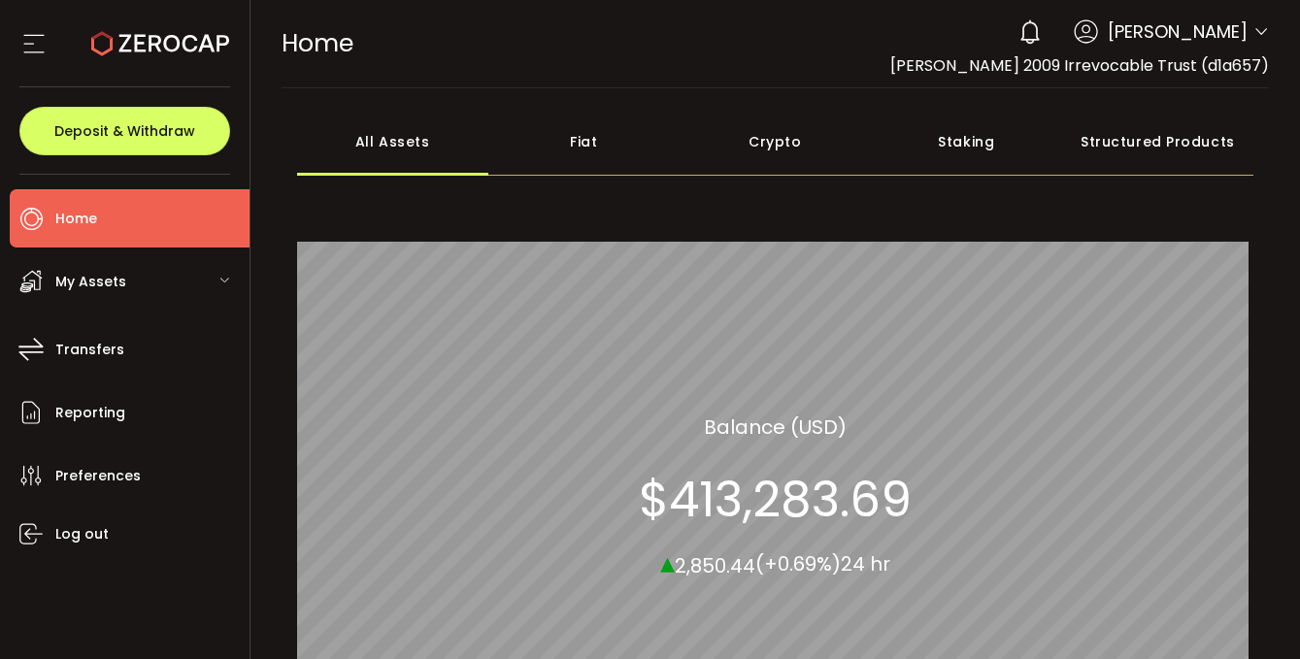
click at [57, 276] on span "My Assets" at bounding box center [90, 282] width 71 height 28
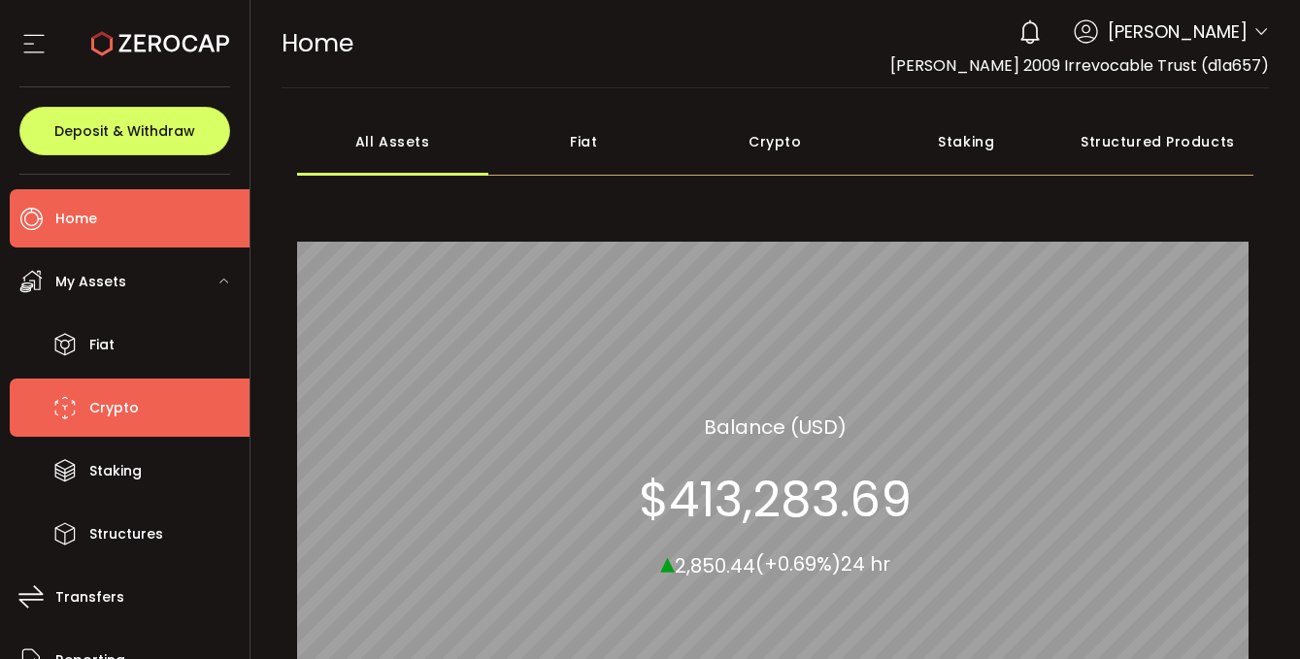
click at [107, 413] on span "Crypto" at bounding box center [113, 408] width 49 height 28
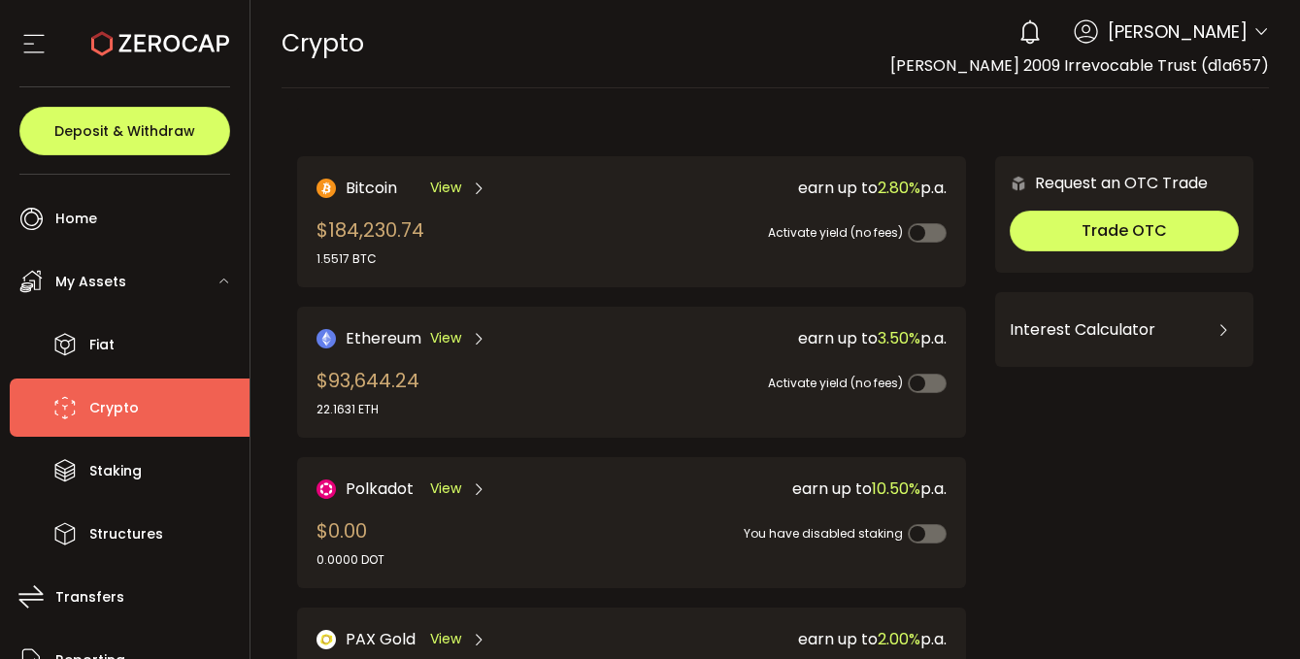
click at [376, 373] on div "$93,644.24 22.1631 ETH" at bounding box center [367, 392] width 103 height 52
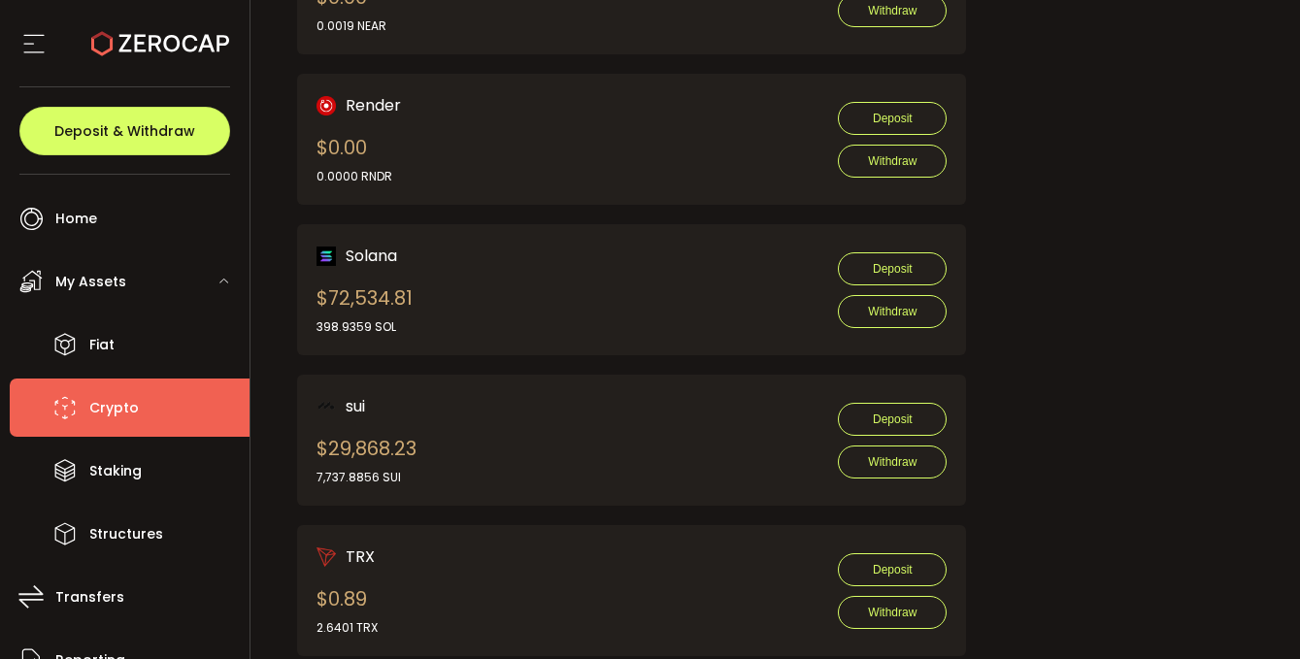
scroll to position [1797, 0]
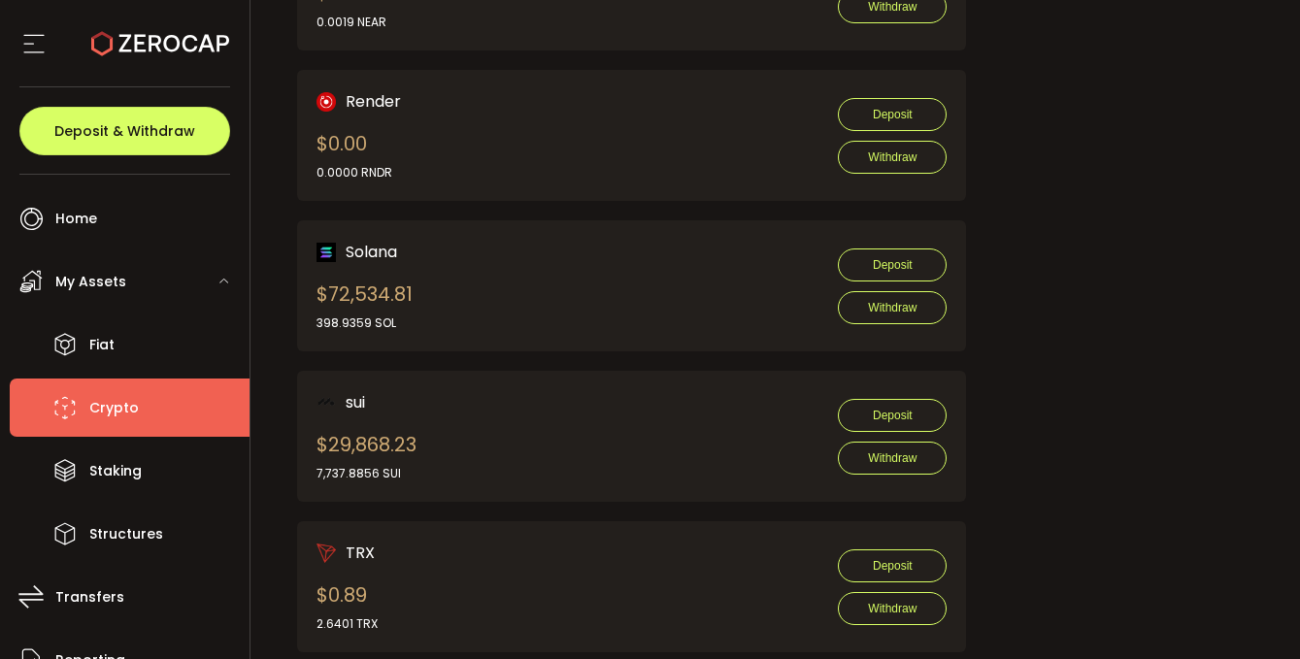
click at [542, 255] on div "Solana $72,534.81 398.9359 SOL Deposit Withdraw" at bounding box center [631, 286] width 631 height 92
click at [379, 303] on div "$72,534.81 398.9359 SOL" at bounding box center [364, 306] width 96 height 52
click at [364, 246] on span "Solana" at bounding box center [371, 252] width 51 height 24
click at [332, 293] on div "$72,534.81 398.9359 SOL" at bounding box center [364, 306] width 96 height 52
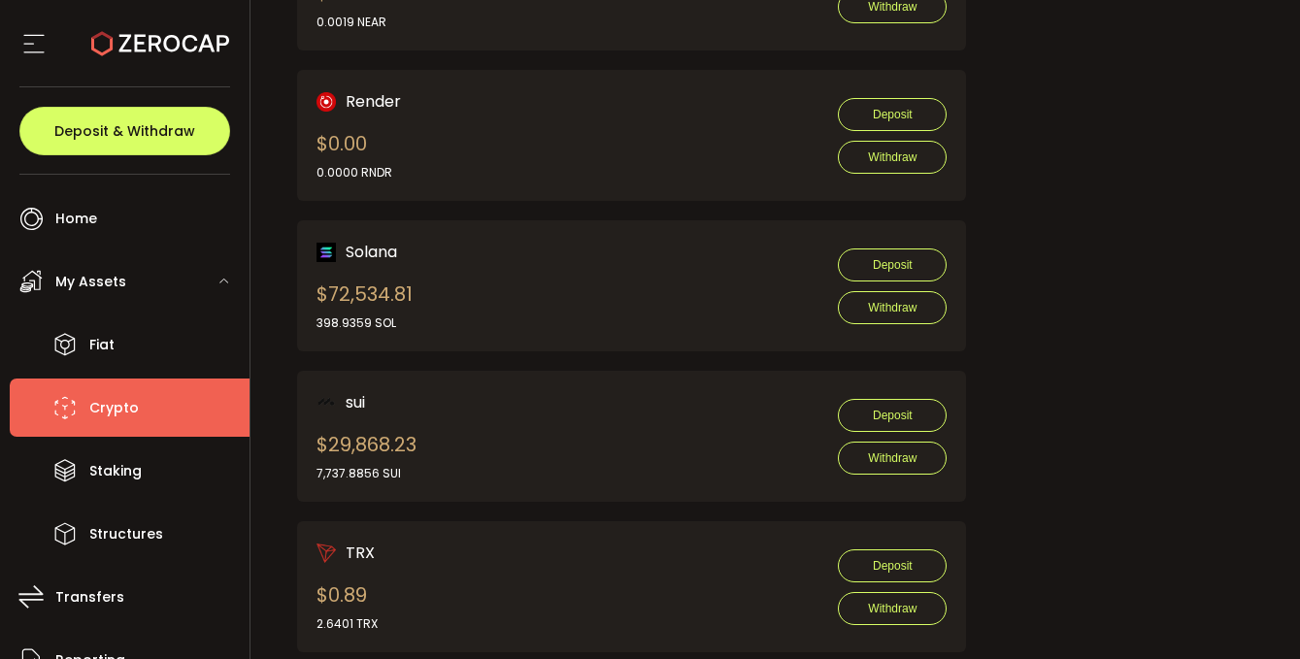
click at [358, 276] on div "Solana $72,534.81 398.9359 SOL" at bounding box center [364, 286] width 96 height 92
click at [376, 262] on span "Solana" at bounding box center [371, 252] width 51 height 24
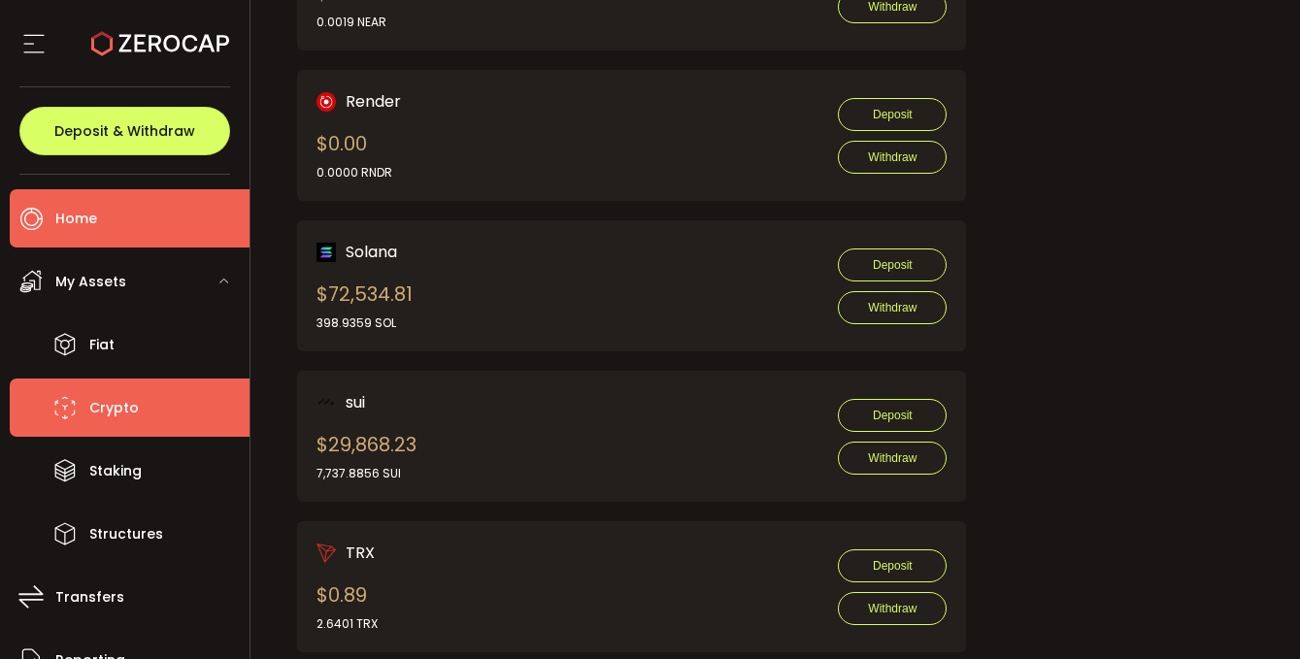
click at [83, 227] on span "Home" at bounding box center [76, 219] width 42 height 28
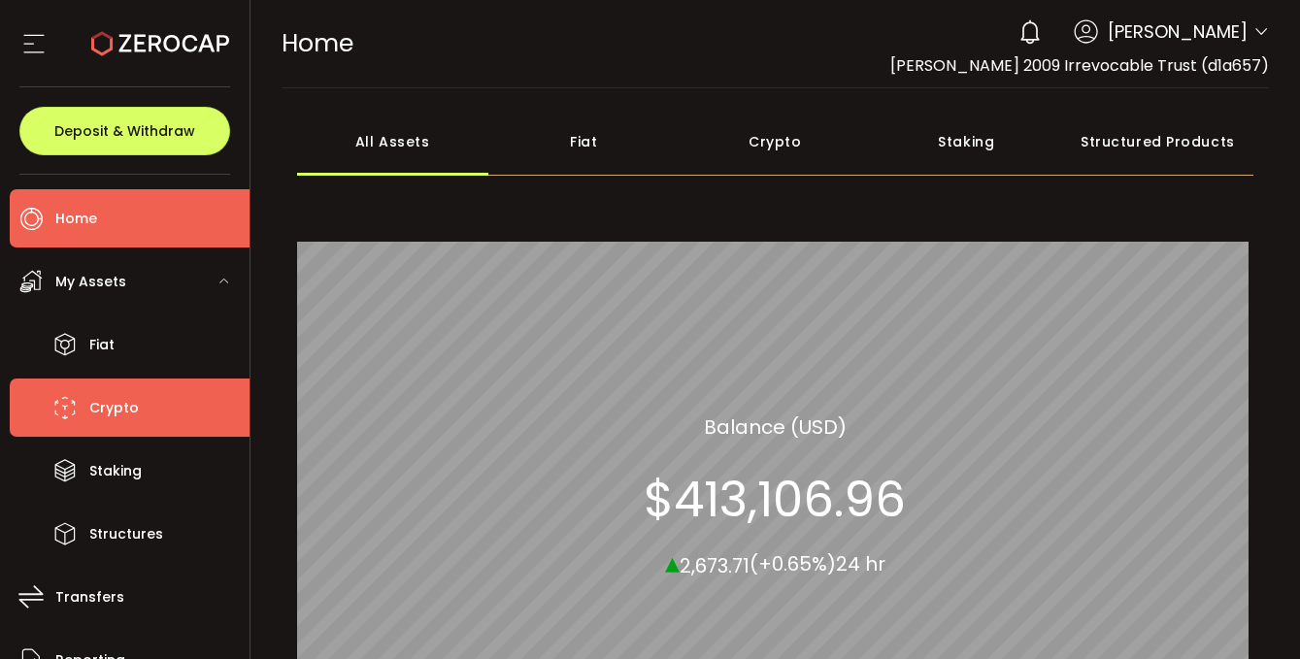
click at [115, 419] on span "Crypto" at bounding box center [113, 408] width 49 height 28
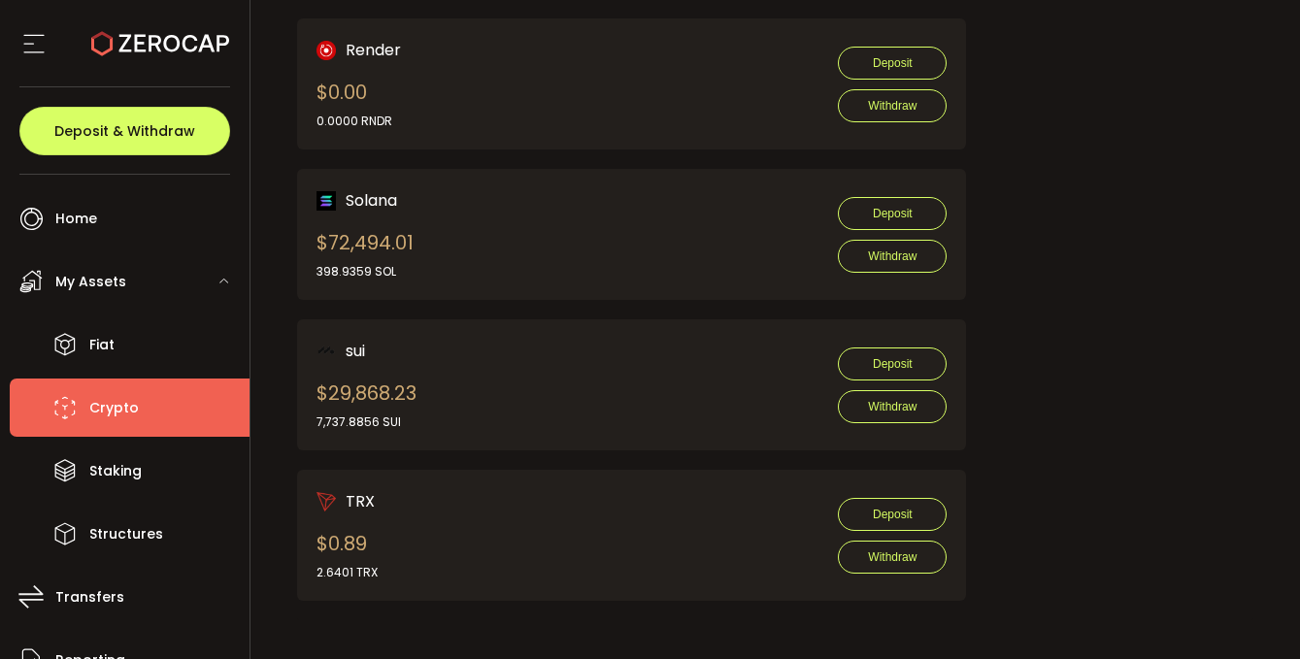
scroll to position [1849, 0]
click at [394, 232] on div "$72,494.01 398.9359 SOL" at bounding box center [364, 254] width 97 height 52
click at [388, 196] on span "Solana" at bounding box center [371, 200] width 51 height 24
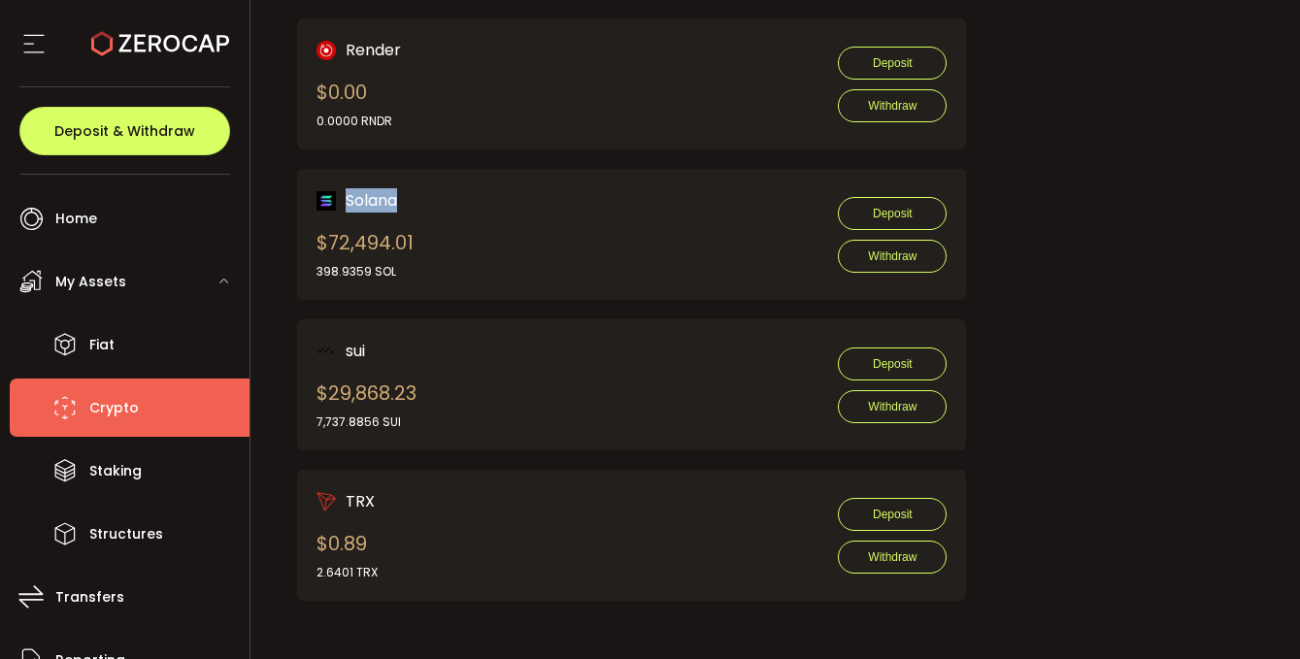
click at [388, 196] on span "Solana" at bounding box center [371, 200] width 51 height 24
click at [507, 239] on div "Solana $72,494.01 398.9359 SOL Deposit Withdraw" at bounding box center [631, 234] width 631 height 92
click at [507, 238] on div "Solana $72,494.01 398.9359 SOL Deposit Withdraw" at bounding box center [631, 234] width 631 height 92
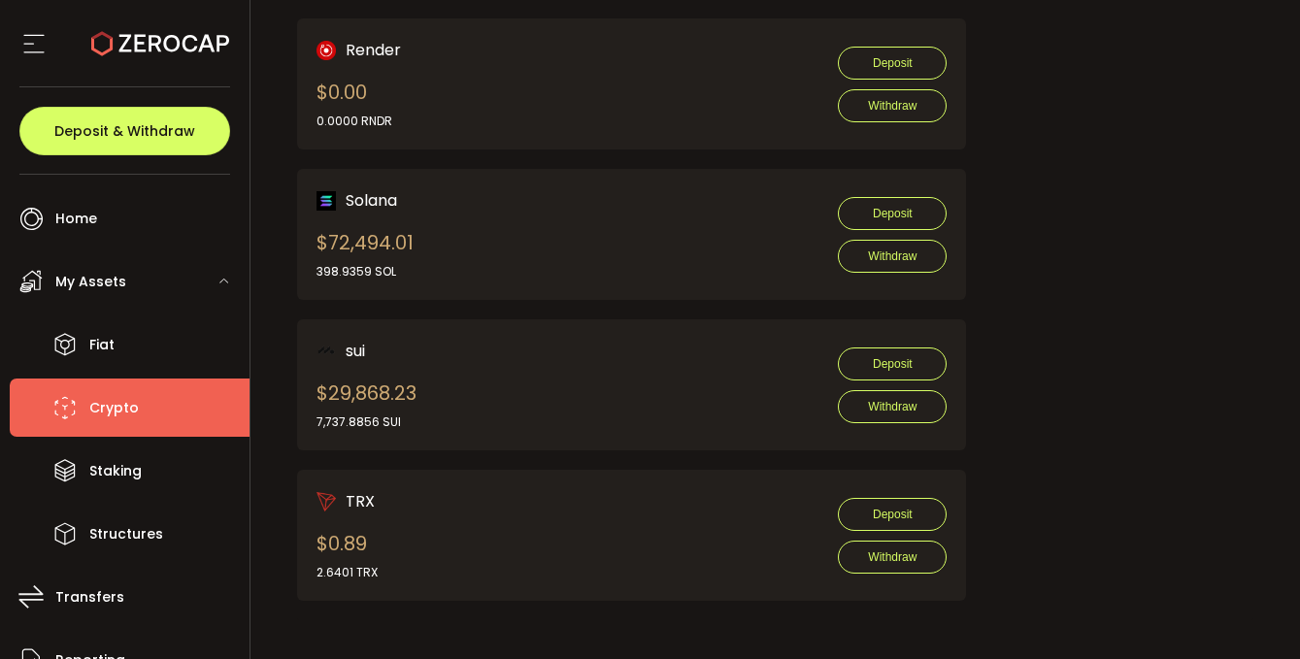
click at [507, 238] on div "Solana $72,494.01 398.9359 SOL Deposit Withdraw" at bounding box center [631, 234] width 631 height 92
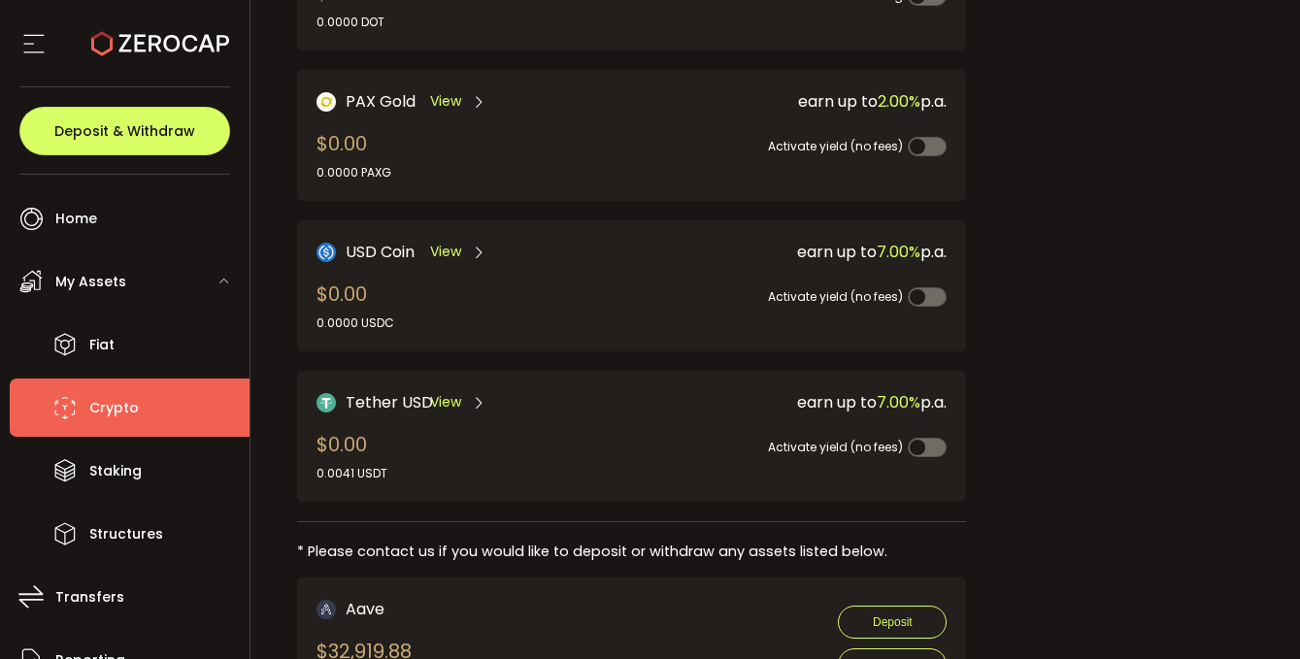
scroll to position [537, 0]
